Goal: Task Accomplishment & Management: Manage account settings

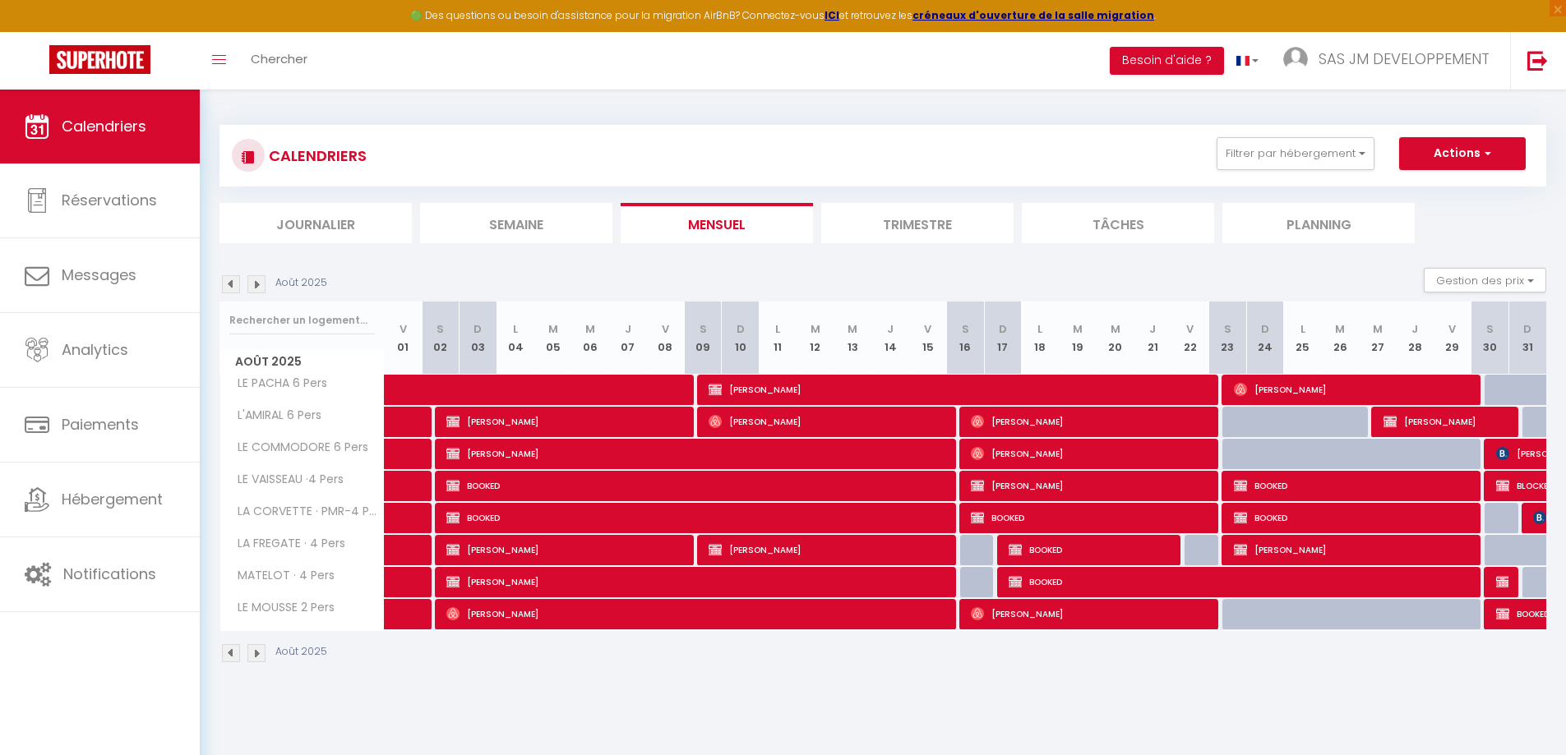
click at [257, 281] on img at bounding box center [256, 284] width 18 height 18
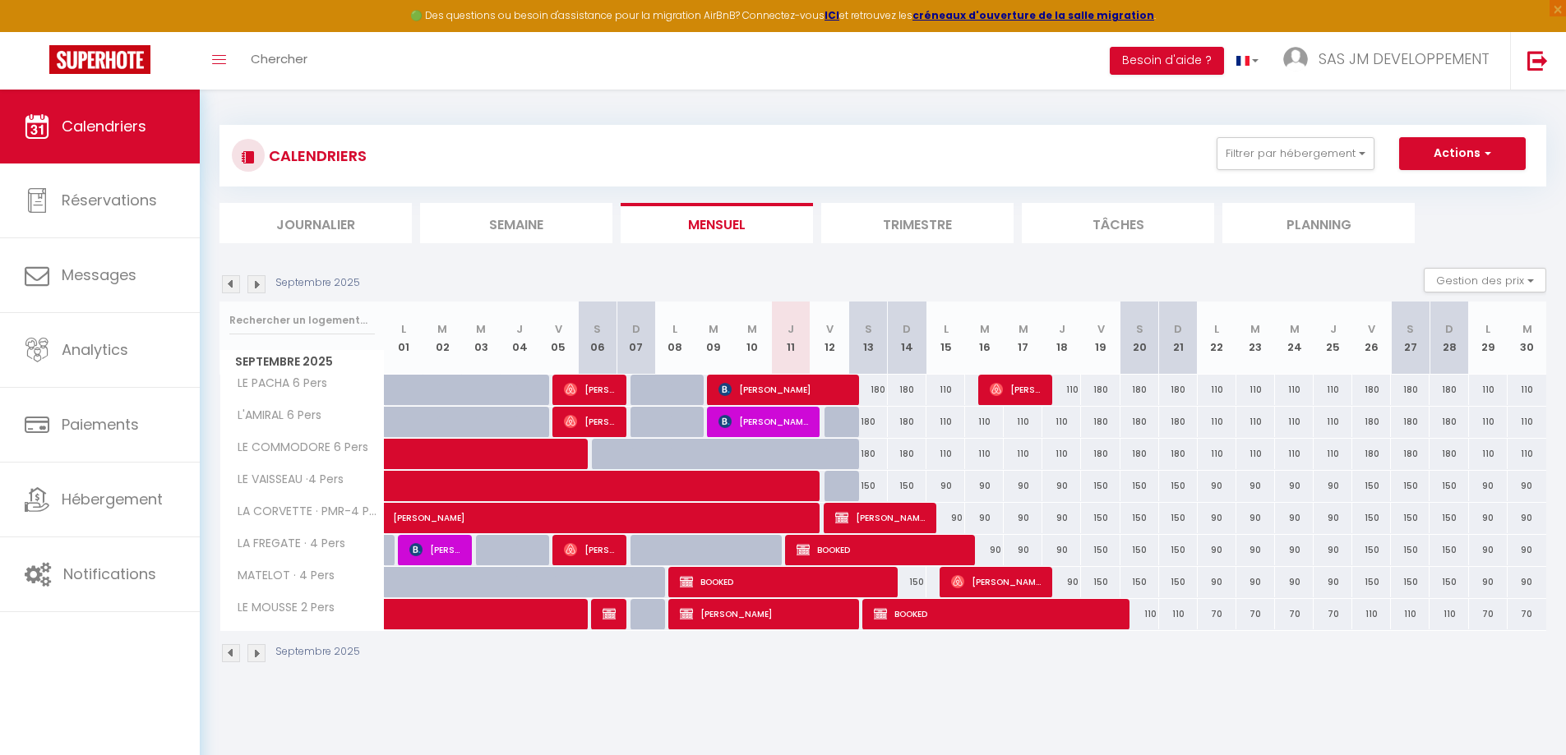
click at [257, 284] on img at bounding box center [256, 284] width 18 height 18
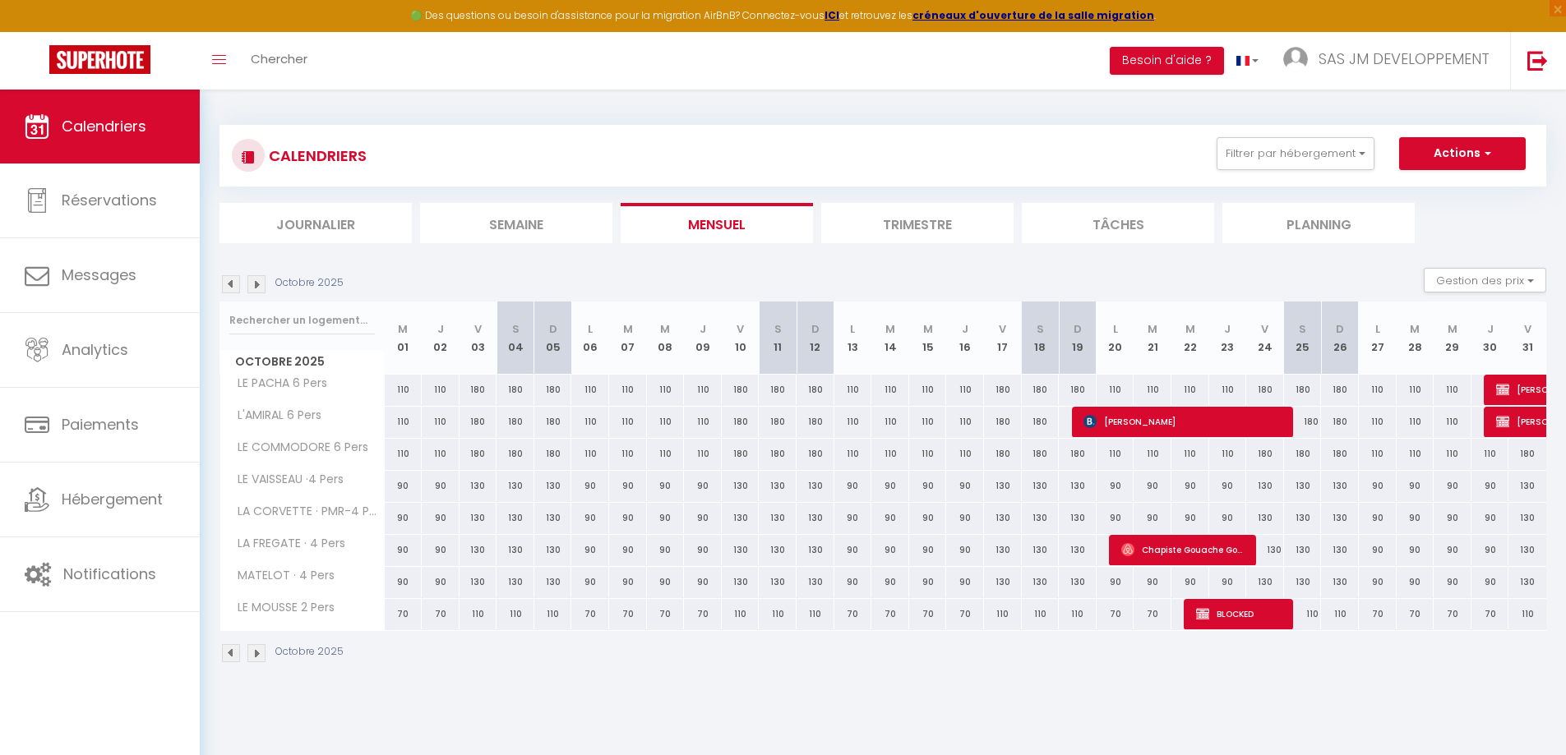
click at [257, 284] on img at bounding box center [256, 284] width 18 height 18
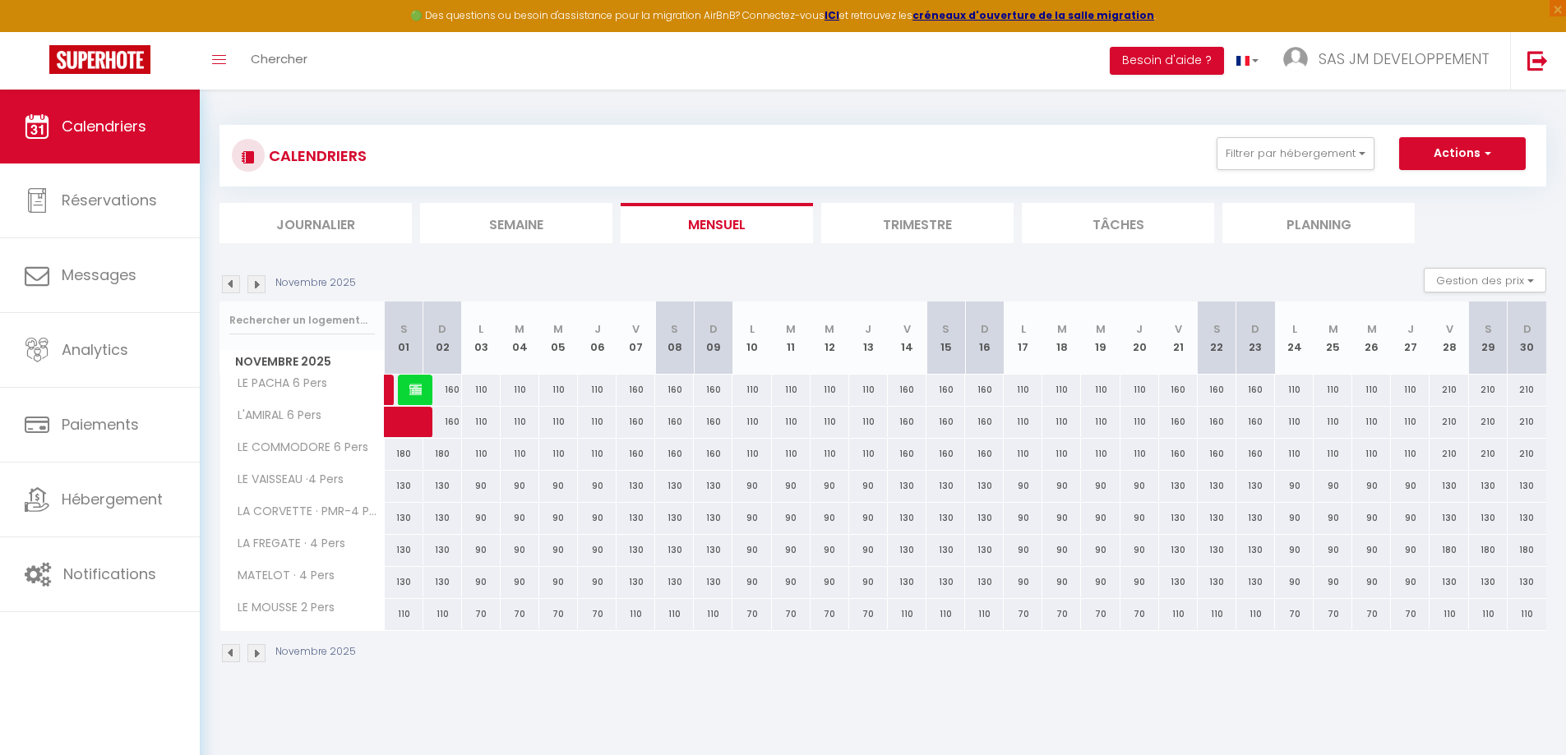
click at [257, 284] on img at bounding box center [256, 284] width 18 height 18
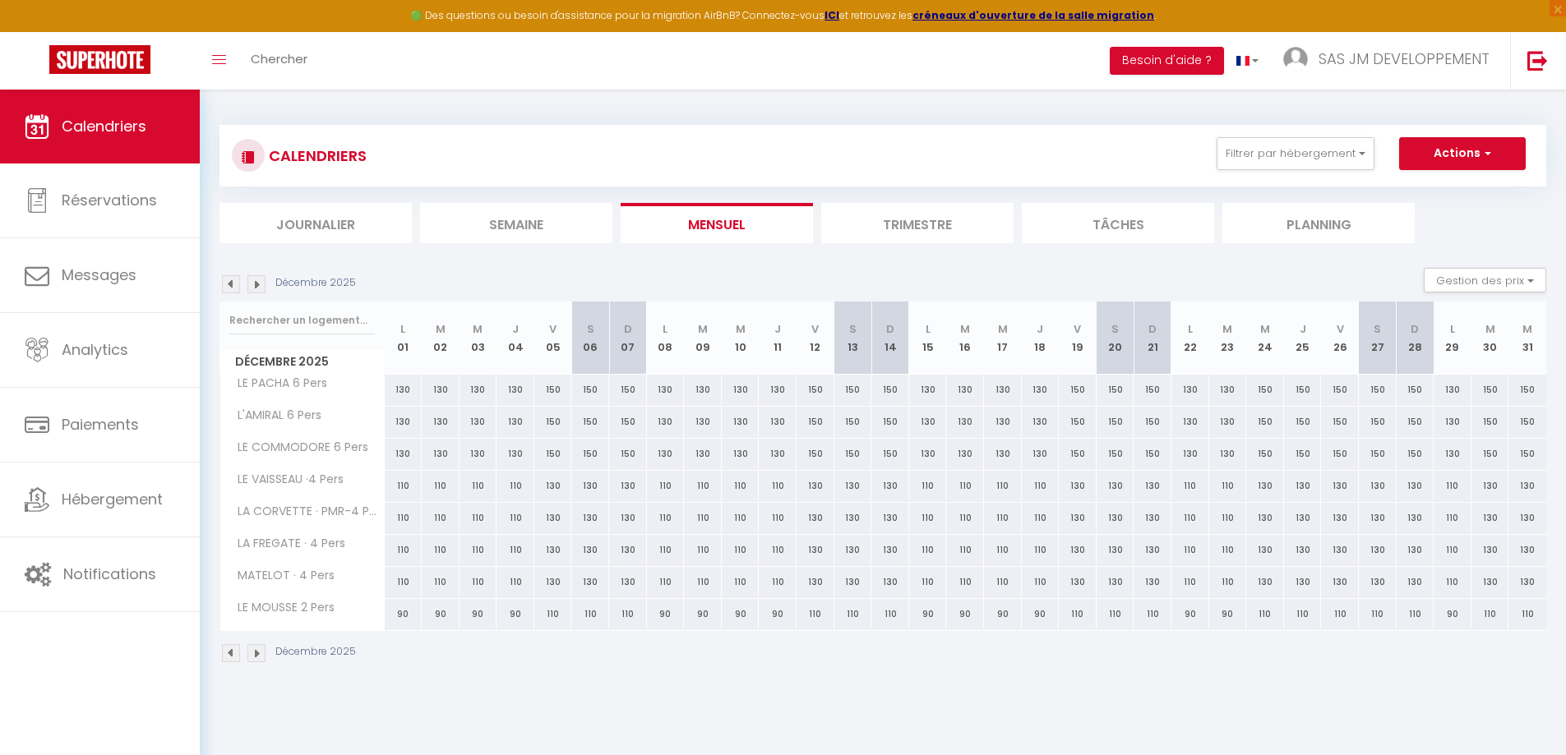
click at [257, 284] on img at bounding box center [256, 284] width 18 height 18
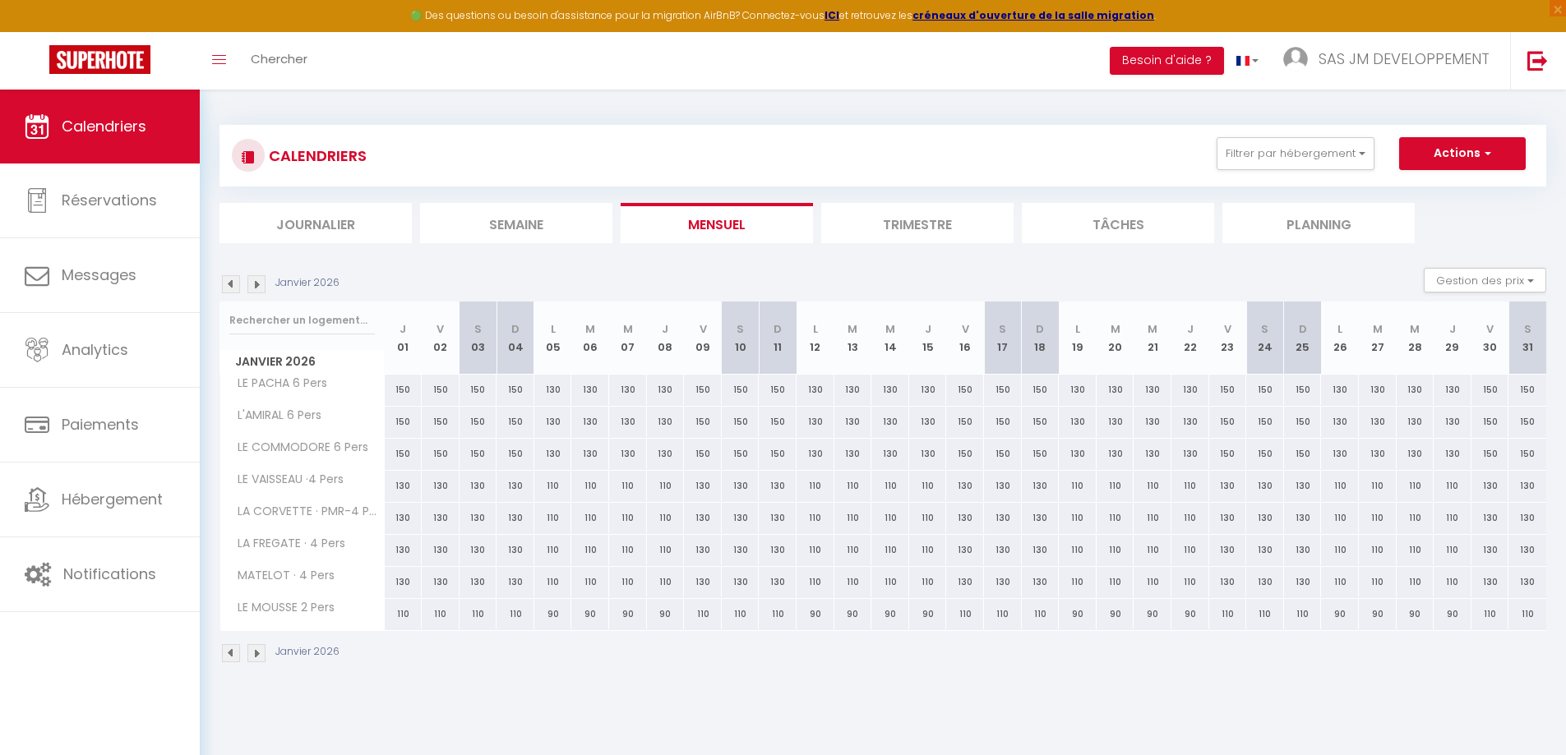
click at [257, 284] on img at bounding box center [256, 284] width 18 height 18
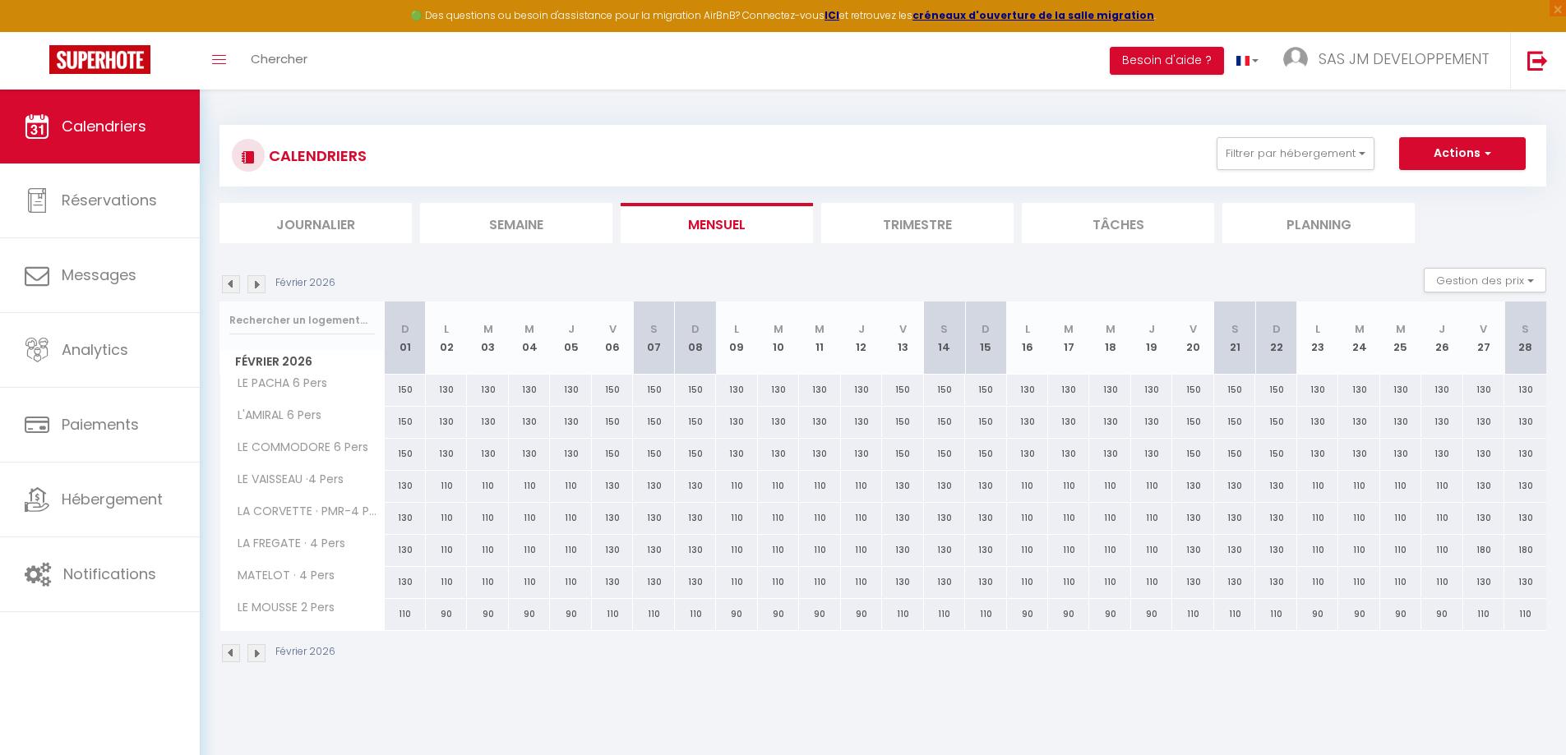
click at [257, 284] on img at bounding box center [256, 284] width 18 height 18
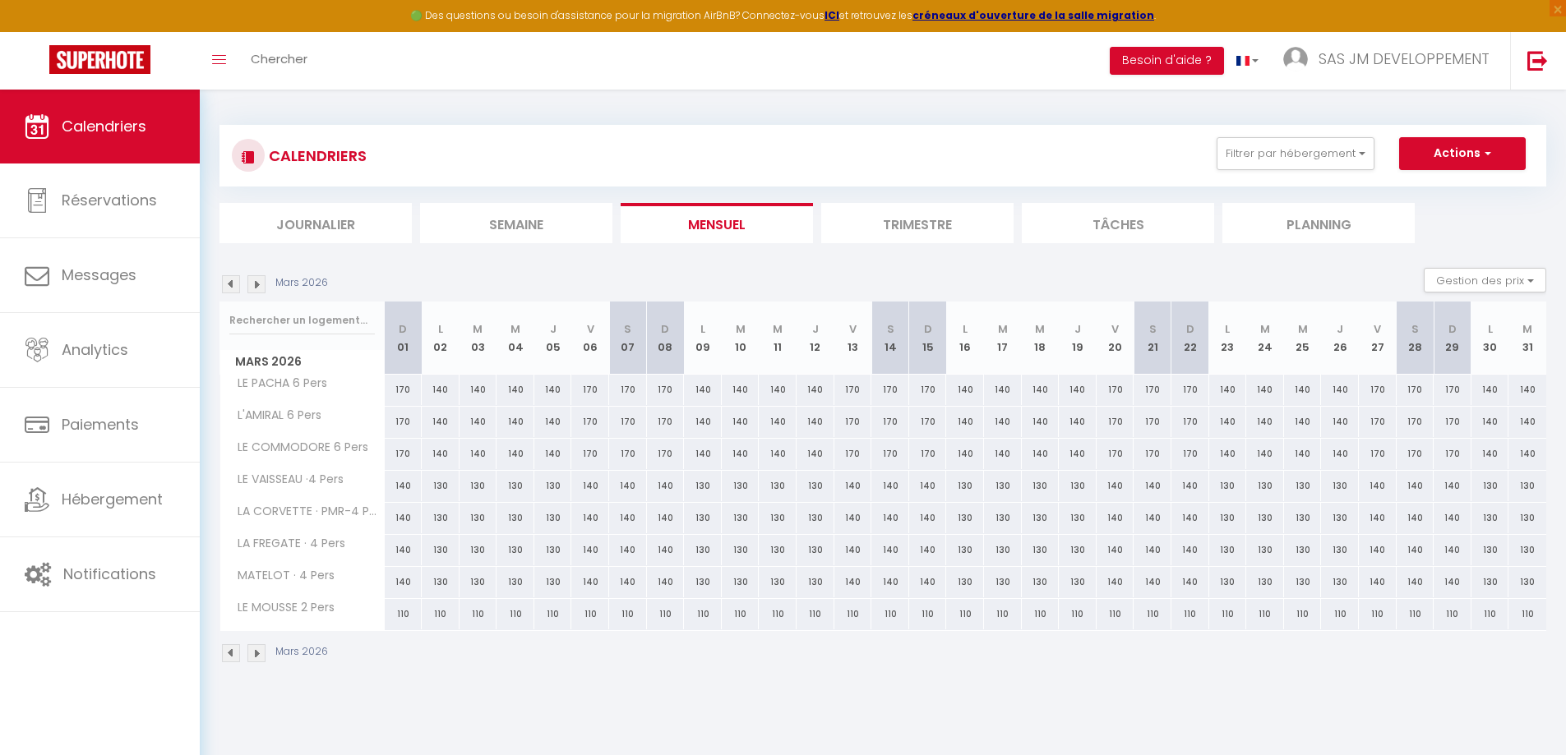
click at [256, 283] on img at bounding box center [256, 284] width 18 height 18
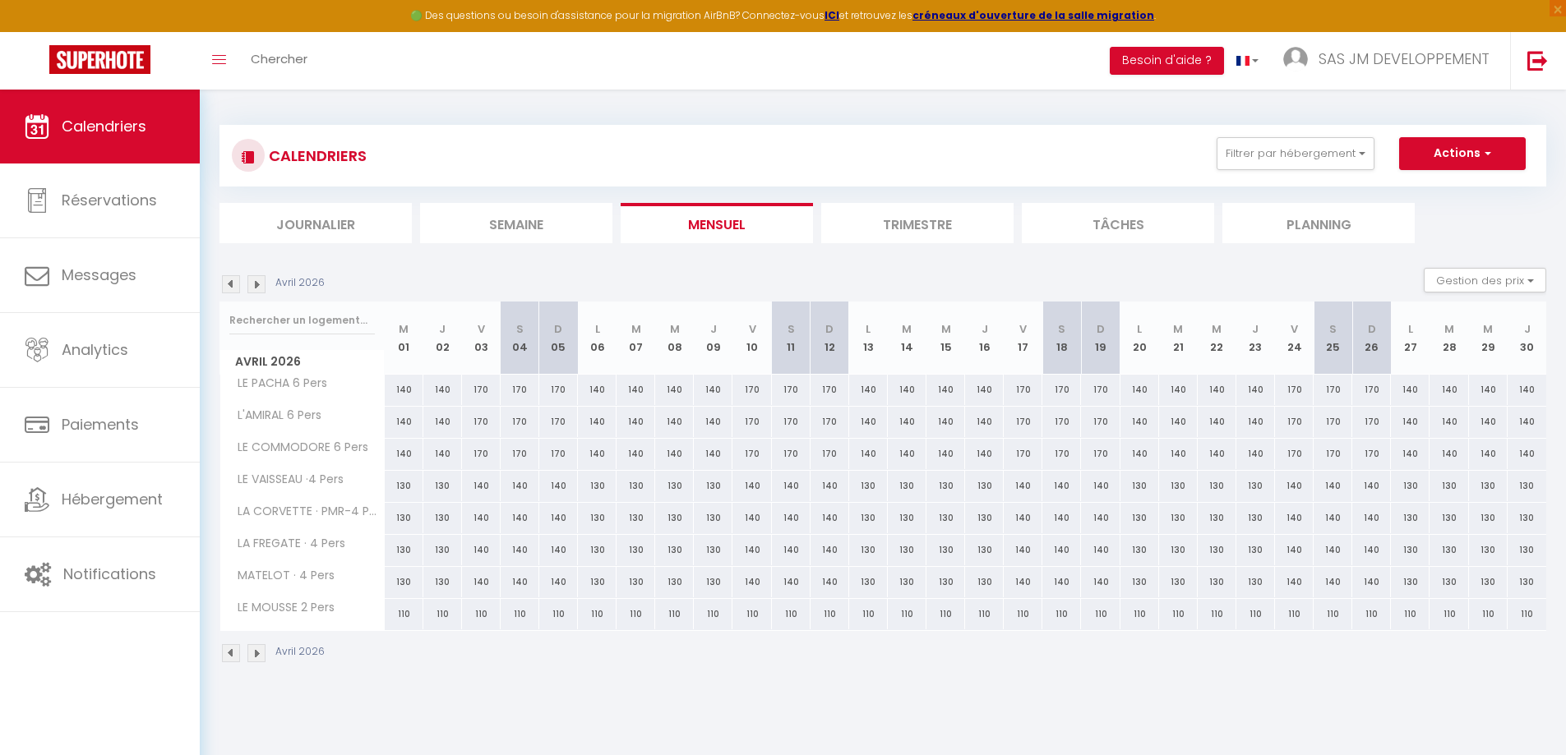
click at [256, 283] on img at bounding box center [256, 284] width 18 height 18
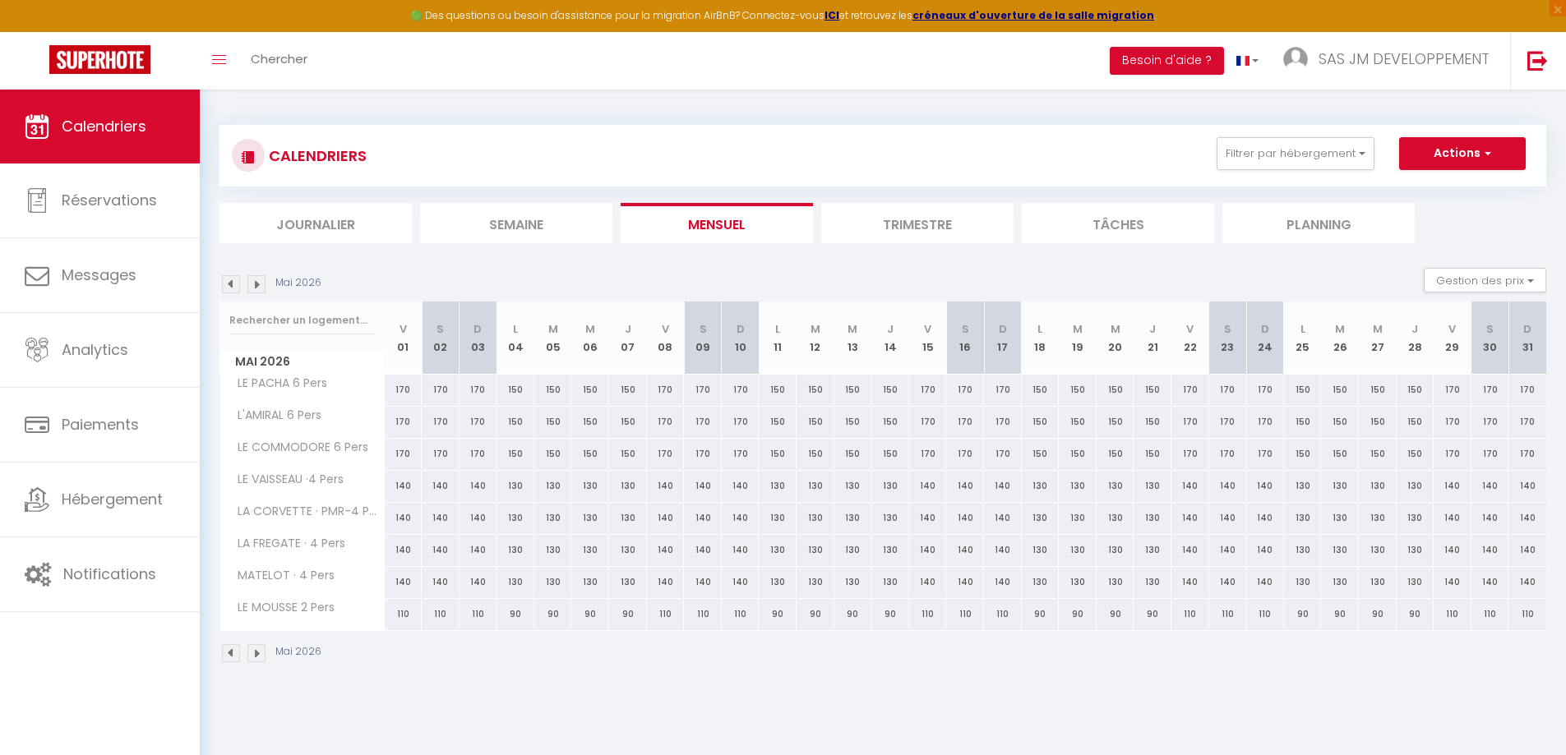
click at [256, 283] on img at bounding box center [256, 284] width 18 height 18
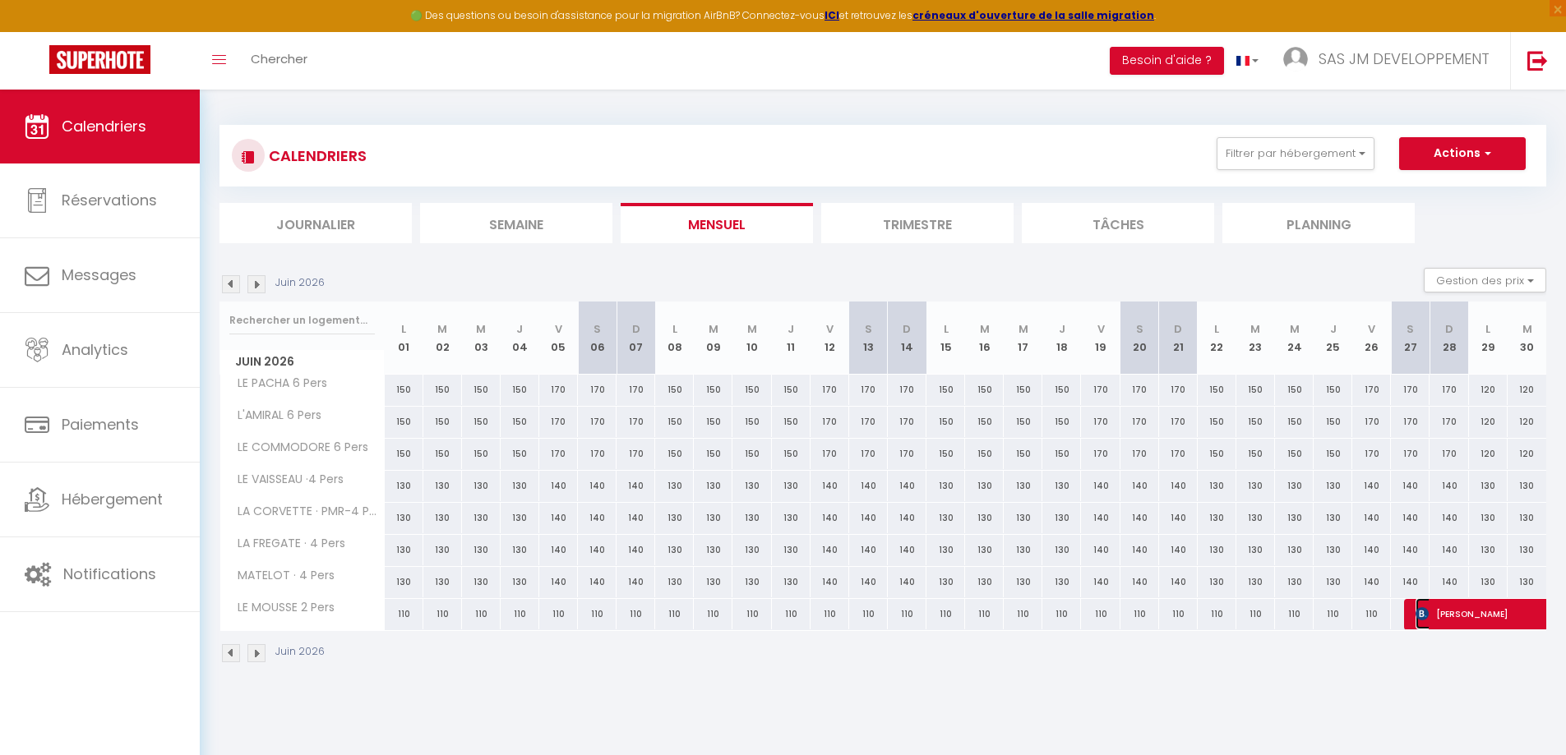
select select "OK"
select select "KO"
select select "0"
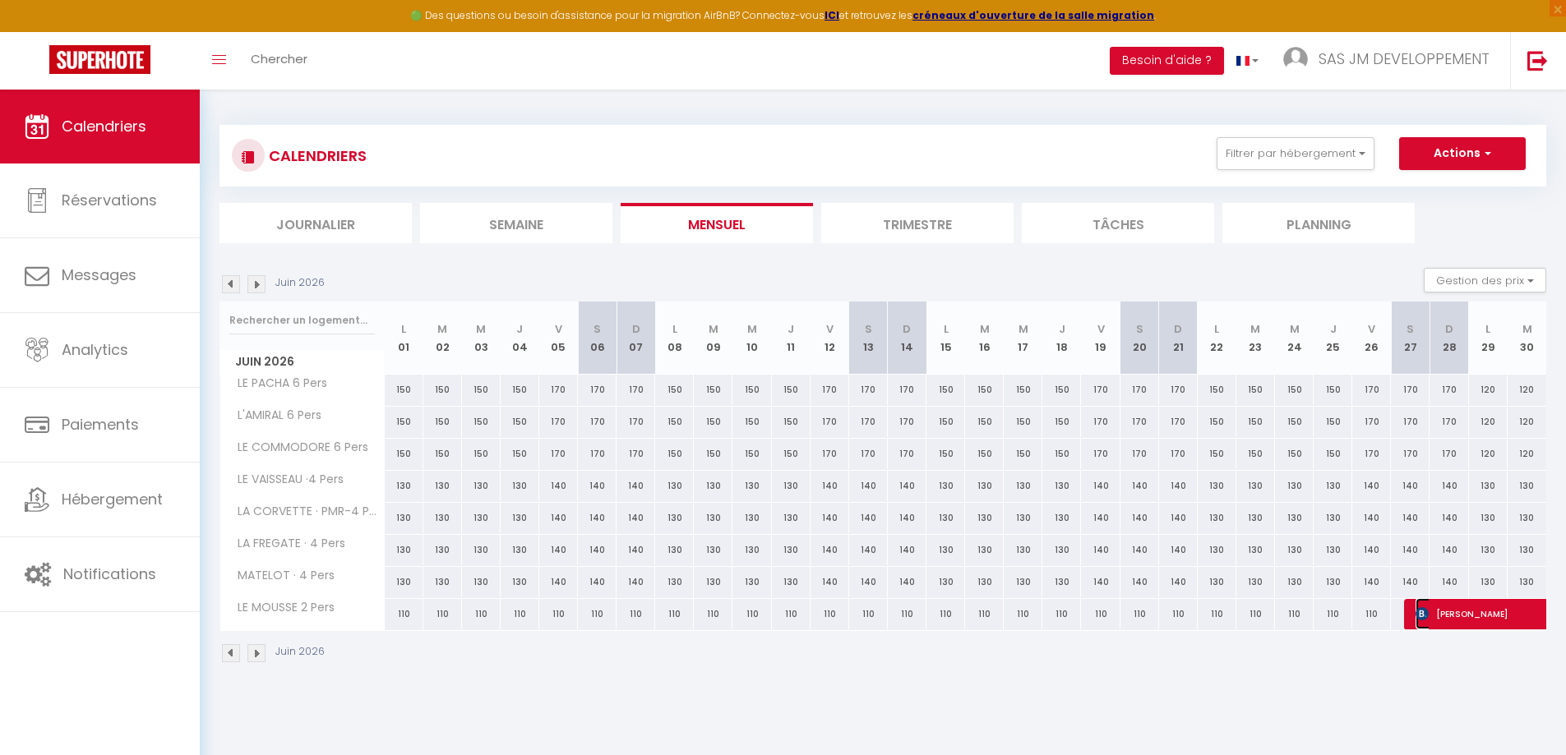
select select "1"
select select
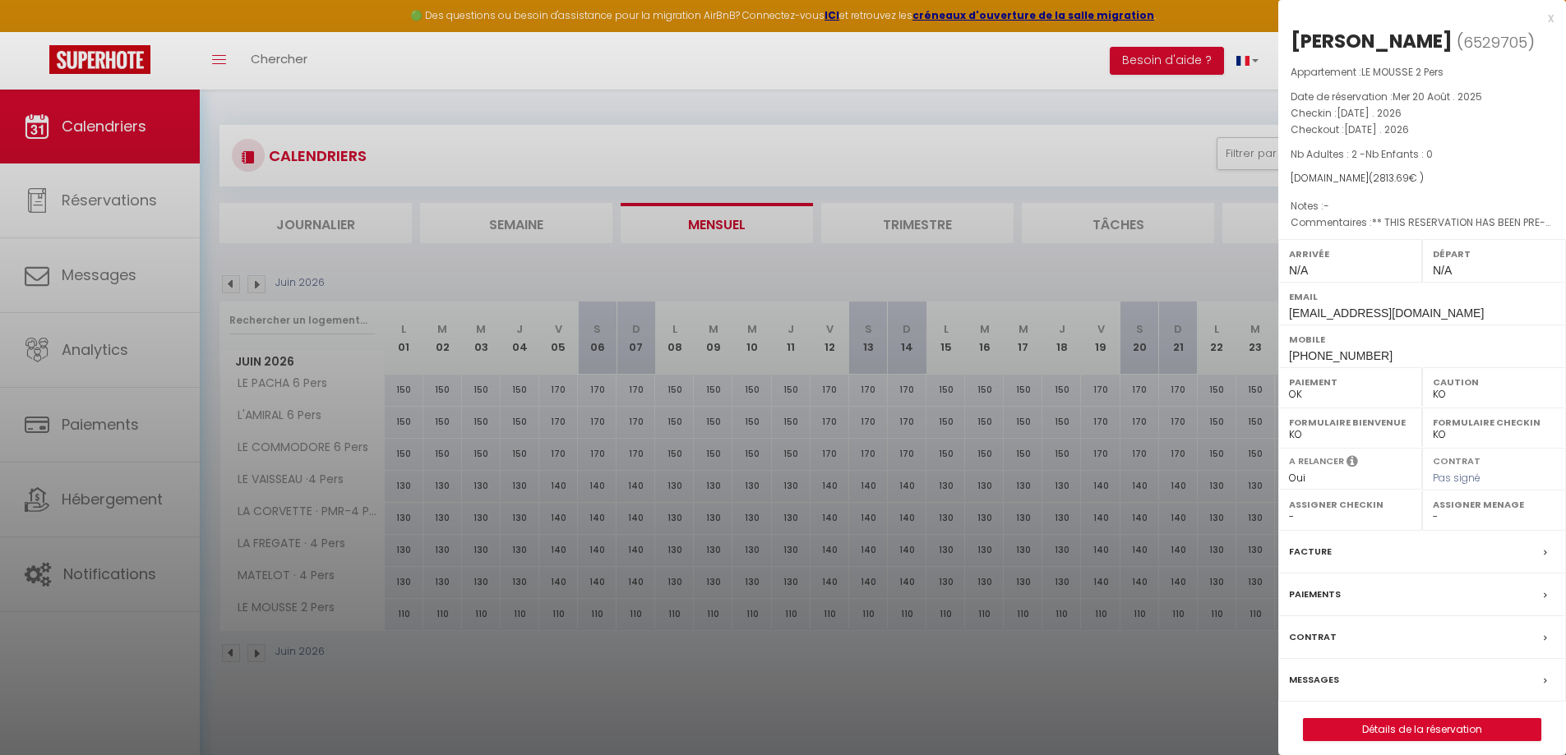
click at [1550, 16] on div "x" at bounding box center [1415, 18] width 275 height 20
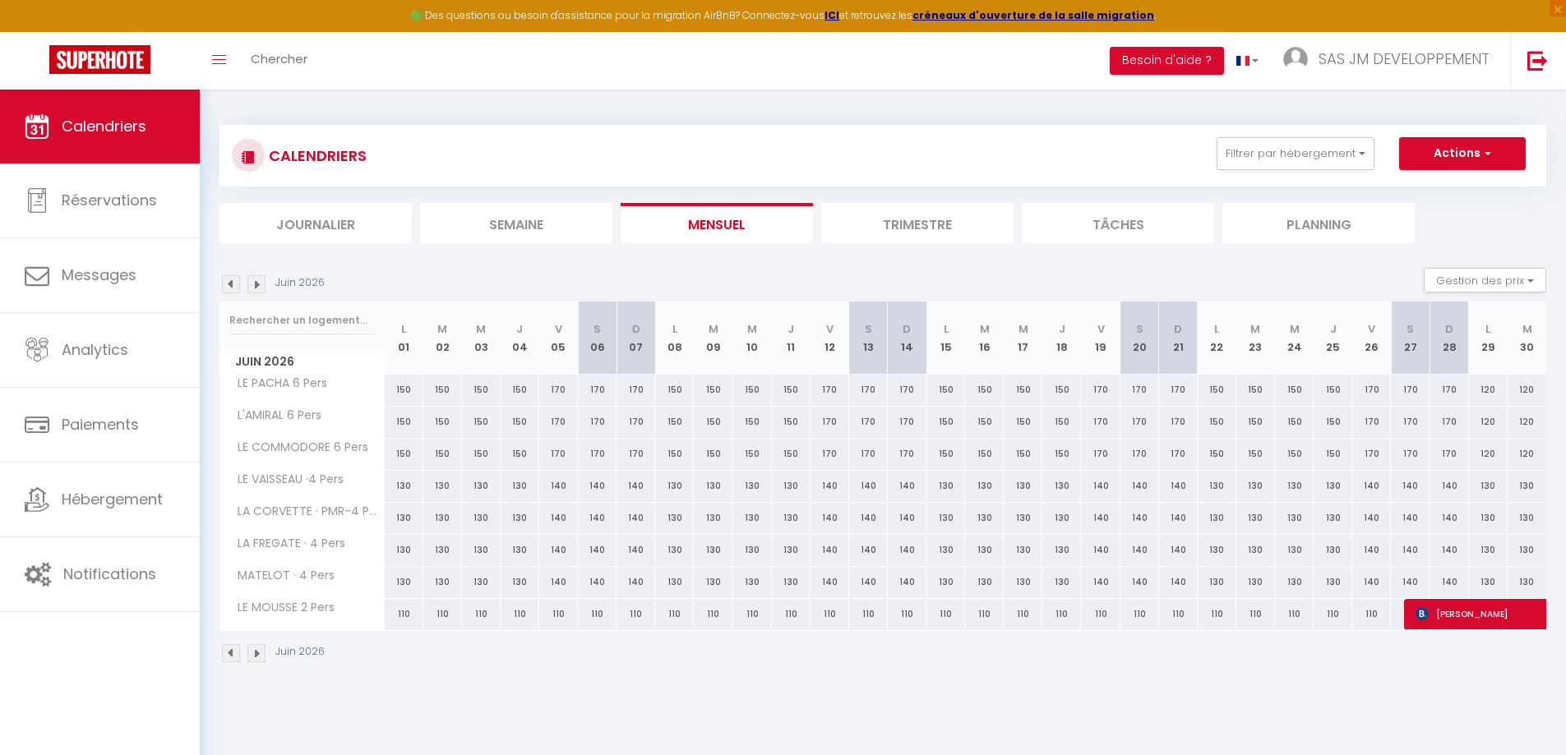
click at [256, 287] on img at bounding box center [256, 284] width 18 height 18
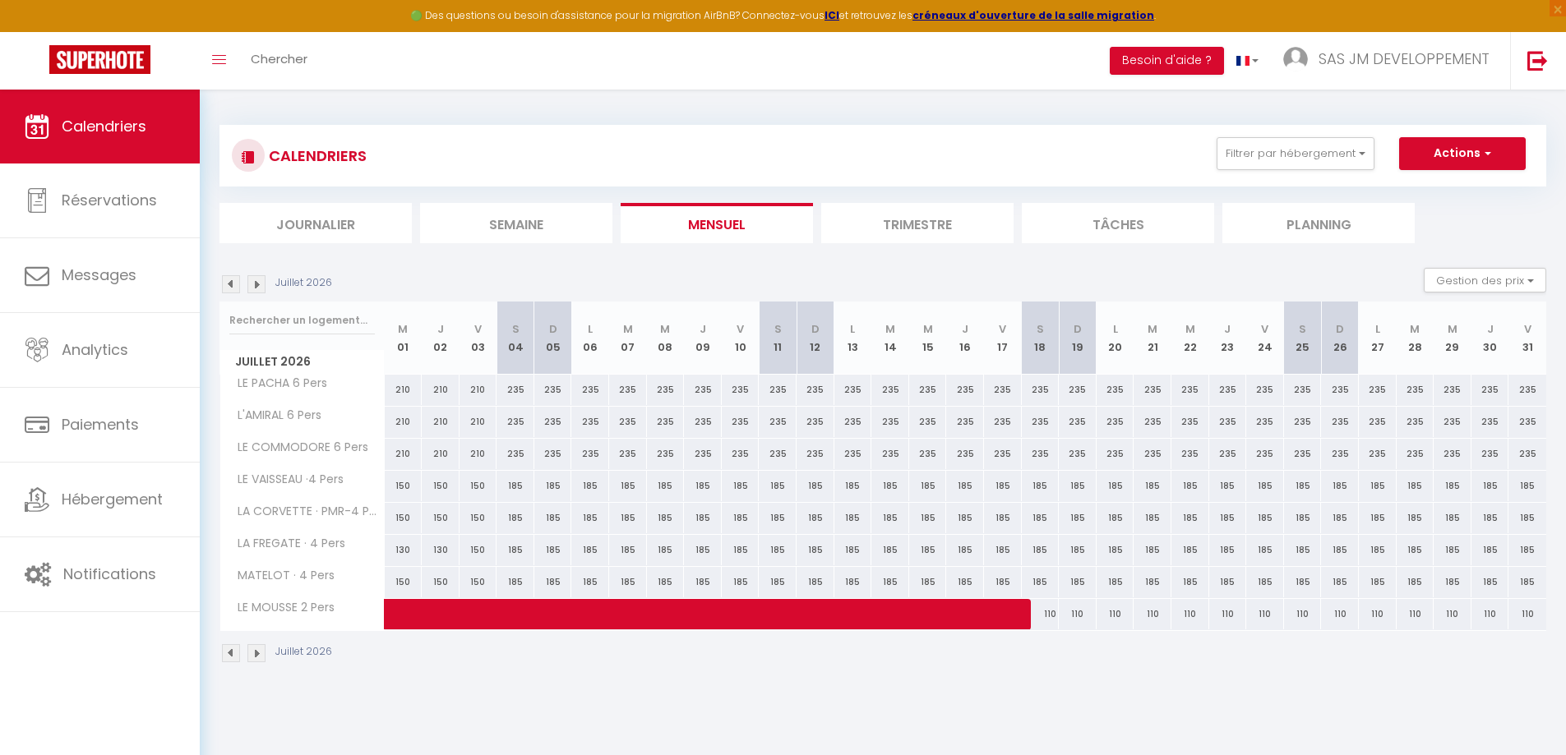
click at [233, 284] on img at bounding box center [231, 284] width 18 height 18
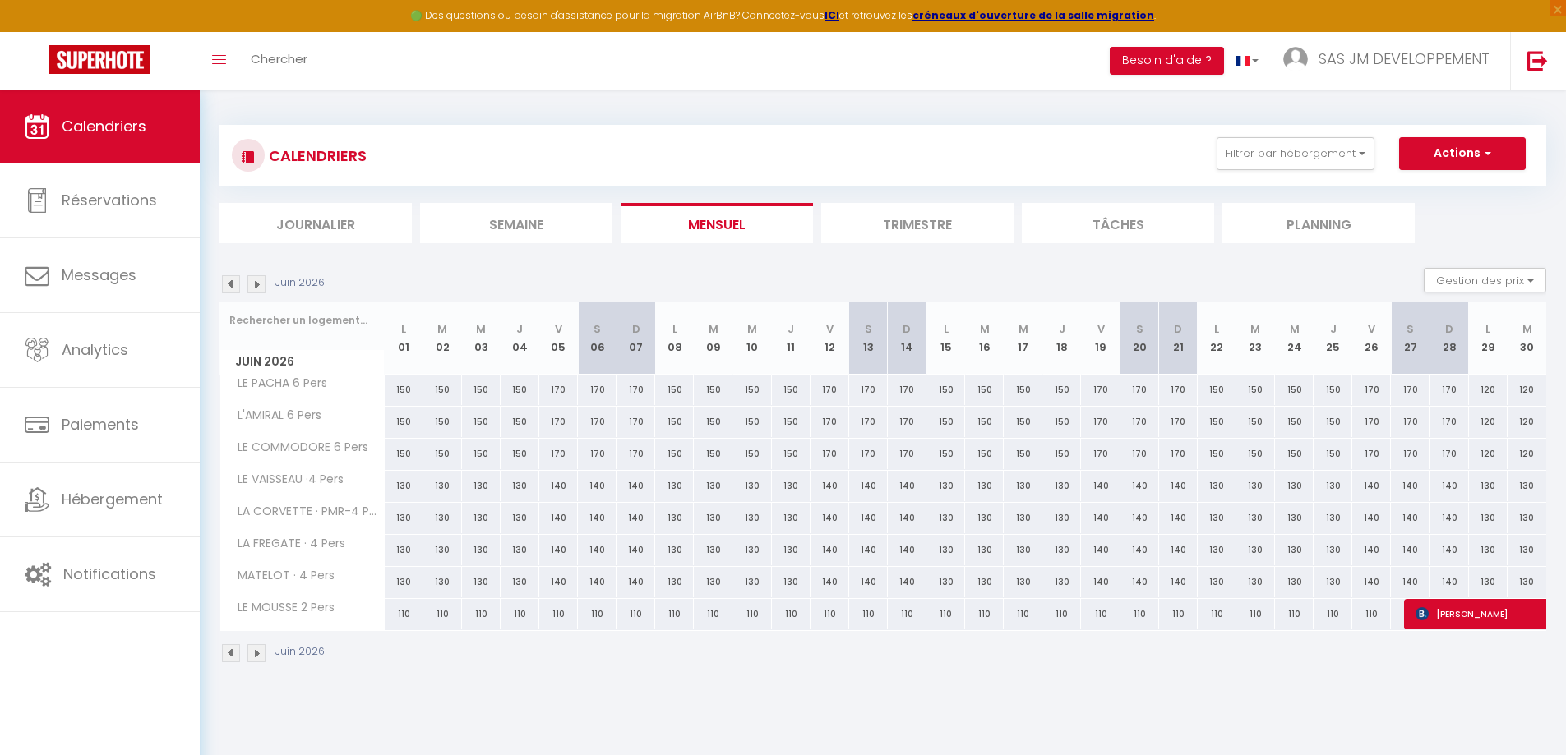
click at [945, 224] on li "Trimestre" at bounding box center [917, 223] width 192 height 40
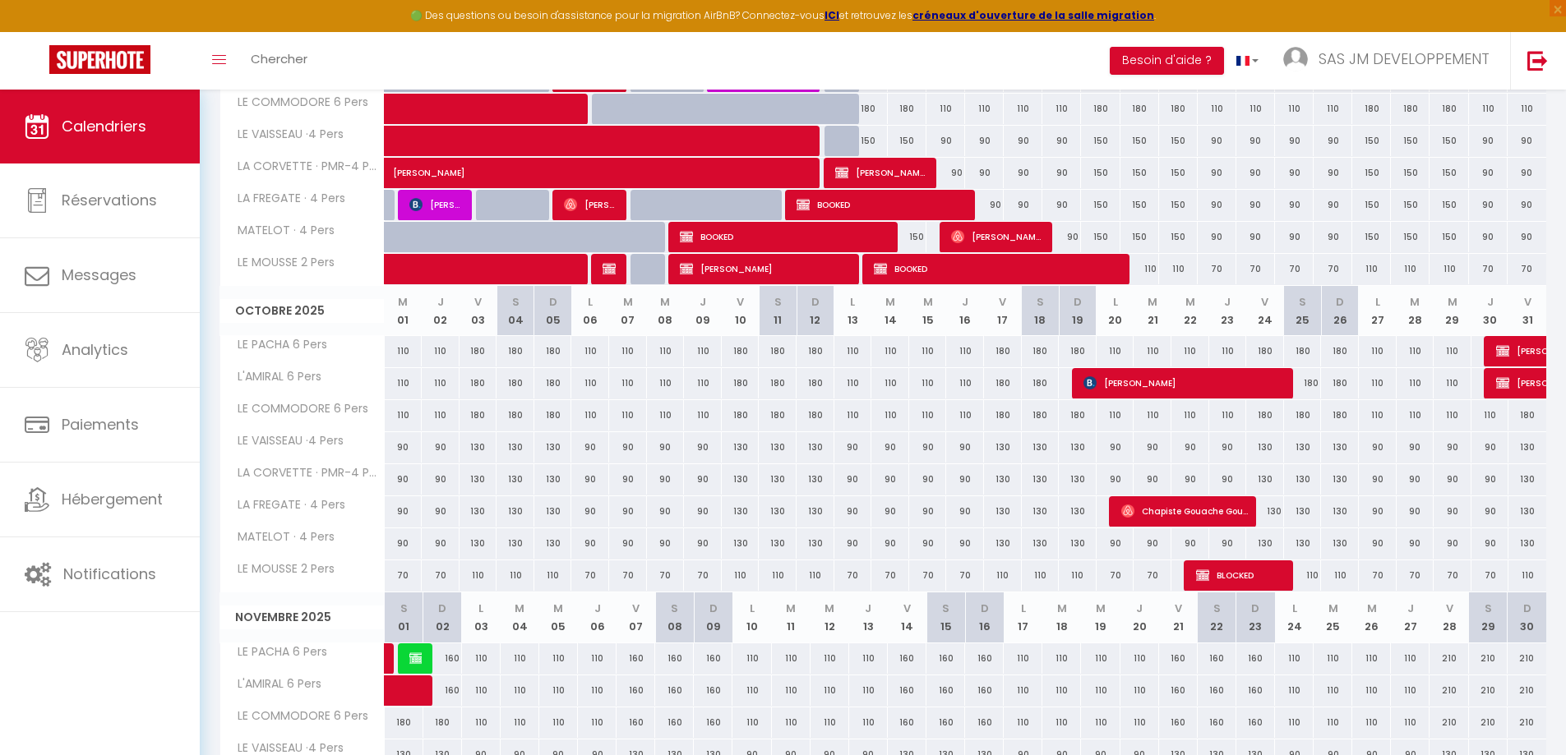
scroll to position [411, 0]
